Goal: Task Accomplishment & Management: Complete application form

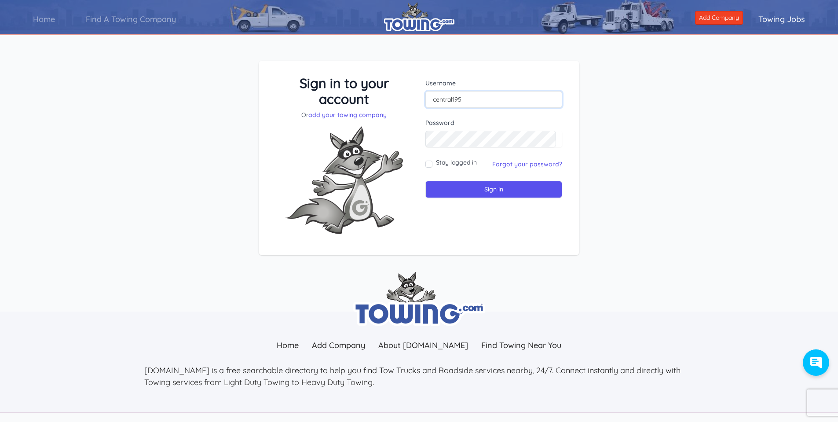
click at [470, 100] on input "central195" at bounding box center [493, 99] width 137 height 17
click at [467, 101] on input "central195" at bounding box center [493, 99] width 137 height 17
click at [507, 163] on link "Forgot your password?" at bounding box center [527, 164] width 70 height 8
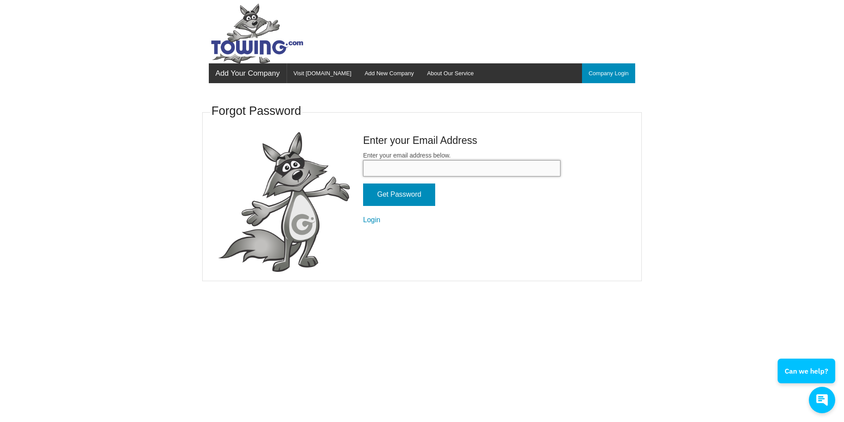
click at [438, 167] on input "Enter your email address below." at bounding box center [461, 168] width 197 height 16
type input "mpereira@centralgroups.com"
click at [400, 197] on input "Get Password" at bounding box center [399, 194] width 72 height 22
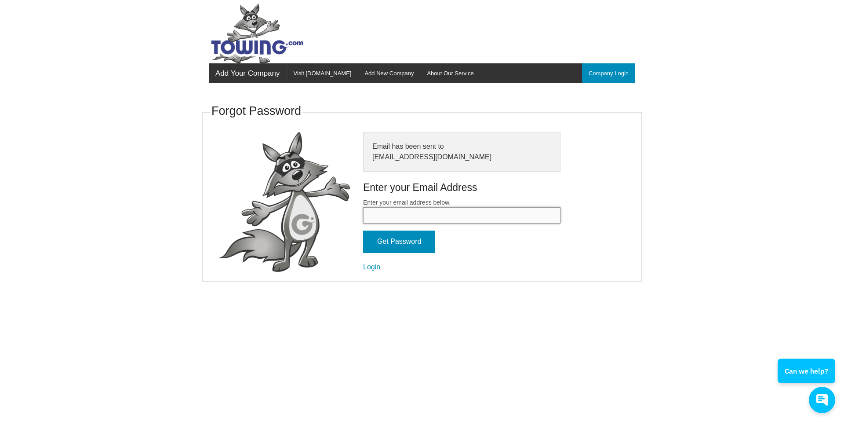
click at [394, 214] on input "Enter your email address below." at bounding box center [461, 215] width 197 height 16
click at [368, 268] on link "Login" at bounding box center [371, 266] width 17 height 7
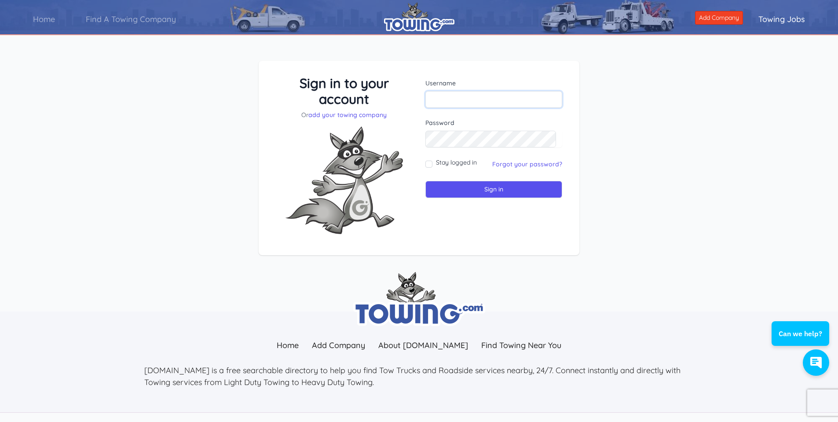
click at [443, 99] on input "text" at bounding box center [493, 99] width 137 height 17
type input "central195"
click at [425, 165] on input "Stay logged in" at bounding box center [428, 164] width 7 height 7
checkbox input "true"
click at [442, 183] on input "Sign in" at bounding box center [493, 189] width 137 height 17
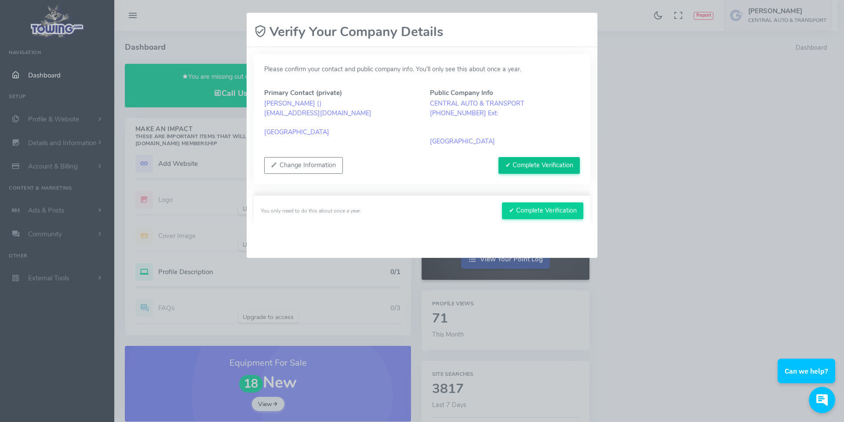
click at [529, 163] on button "✔ Complete Verification" at bounding box center [539, 165] width 81 height 17
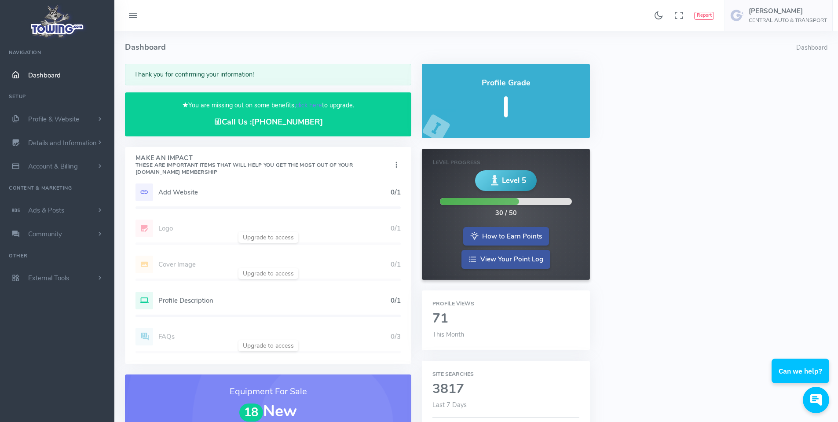
click at [153, 193] on div "Add Website 0/1" at bounding box center [267, 192] width 265 height 18
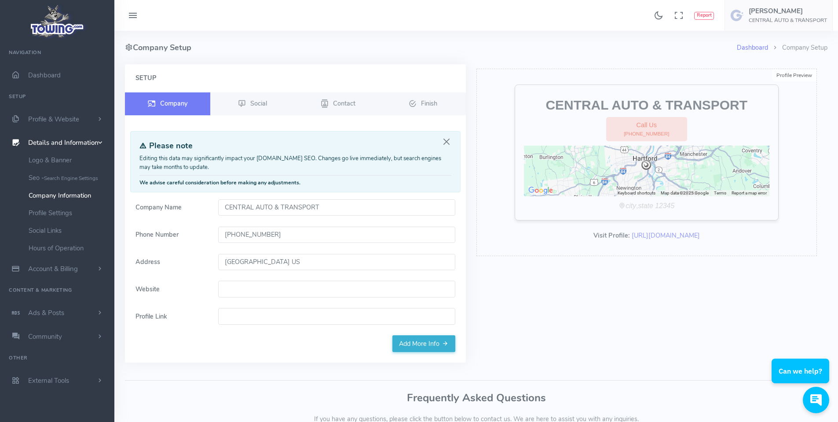
click at [241, 286] on input "Website" at bounding box center [336, 289] width 237 height 17
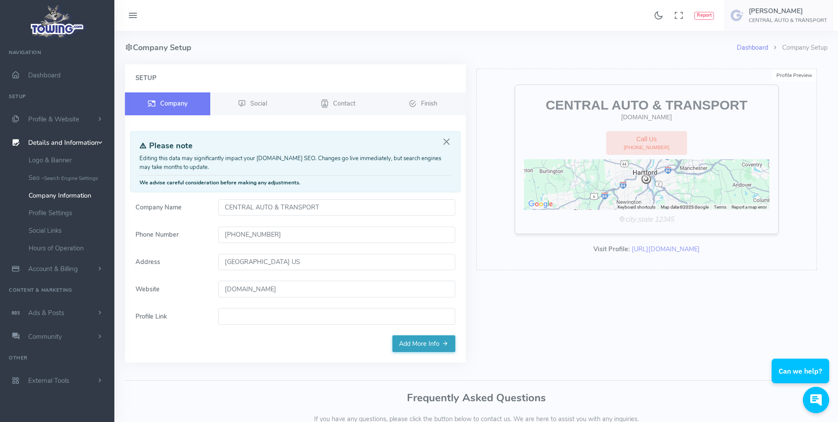
type input "centralgroups.com"
click at [433, 346] on link "Add More Info" at bounding box center [423, 343] width 63 height 17
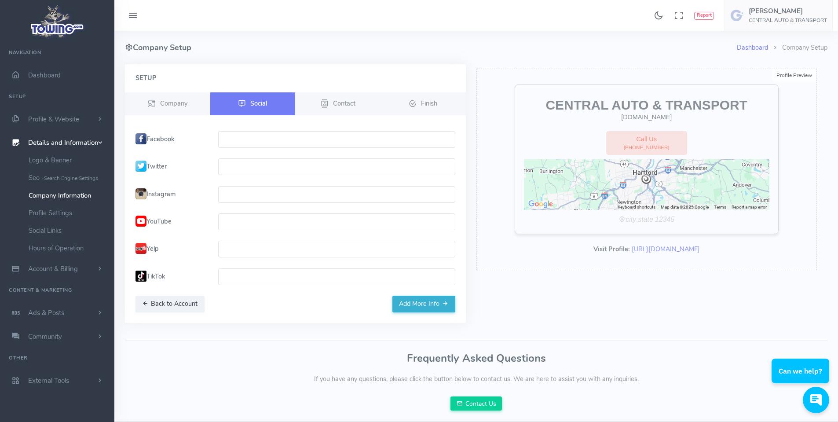
click at [261, 136] on input "text" at bounding box center [336, 139] width 237 height 17
paste input "https://www.facebook.com/profile.php?id=100058155232496"
type input "https://www.facebook.com/profile.php?id=100058155232496"
click at [248, 196] on input "text" at bounding box center [336, 194] width 237 height 17
click at [226, 226] on input "text" at bounding box center [336, 221] width 237 height 17
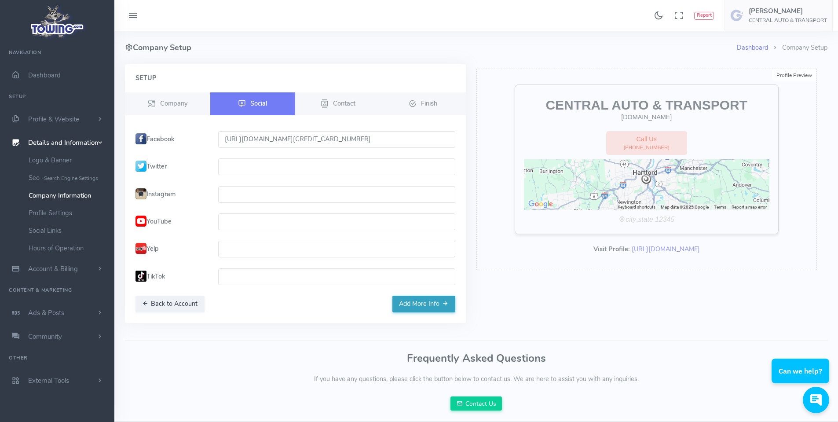
click at [430, 306] on button "Add More Info" at bounding box center [423, 304] width 63 height 17
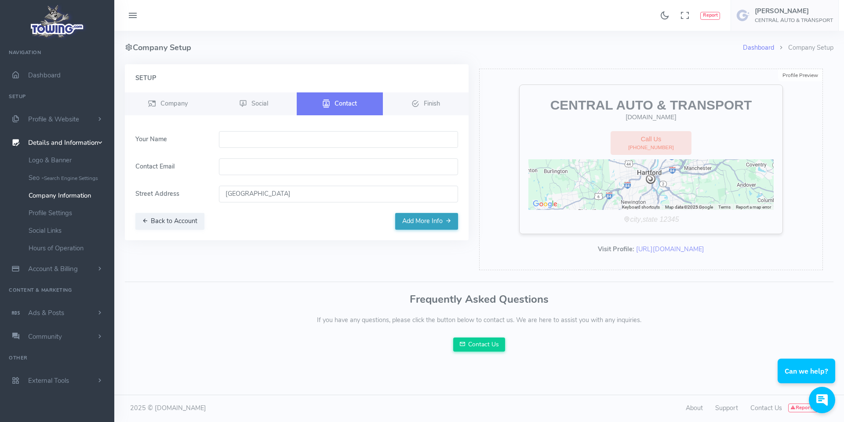
click at [435, 224] on button "Add More Info" at bounding box center [426, 221] width 63 height 17
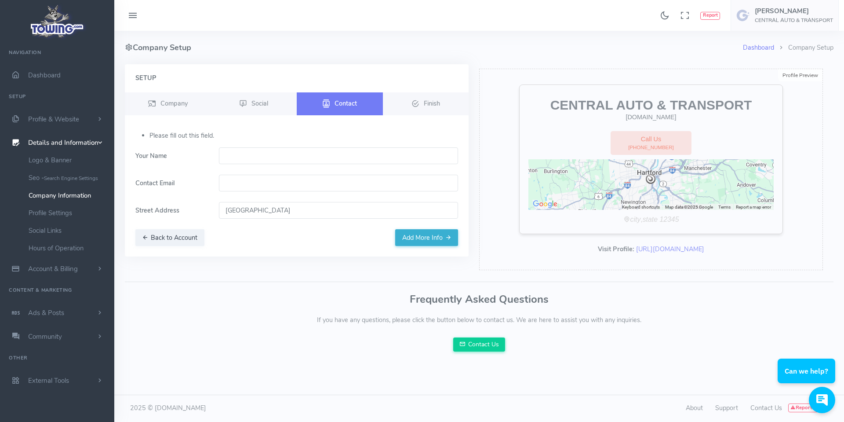
click at [257, 151] on input "text" at bounding box center [339, 155] width 240 height 17
type input "[PERSON_NAME]"
type input "mpereira@centralgroups.com"
click at [420, 238] on button "Add More Info" at bounding box center [426, 237] width 63 height 17
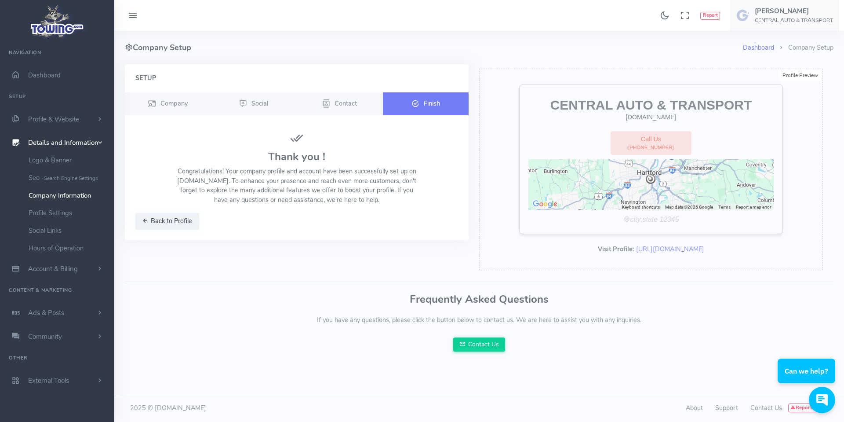
click at [426, 104] on span "Finish" at bounding box center [432, 103] width 16 height 9
click at [52, 215] on link "Profile Settings" at bounding box center [68, 213] width 92 height 18
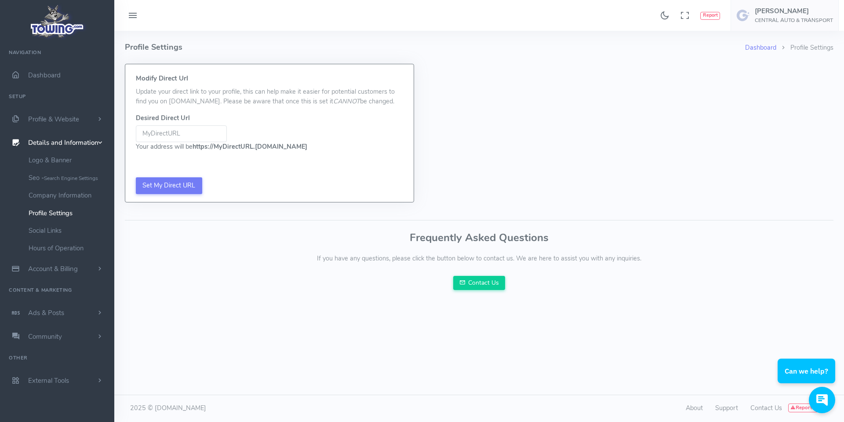
click at [59, 27] on img at bounding box center [57, 21] width 59 height 37
click at [45, 73] on span "Dashboard" at bounding box center [44, 75] width 33 height 9
